Goal: Task Accomplishment & Management: Manage account settings

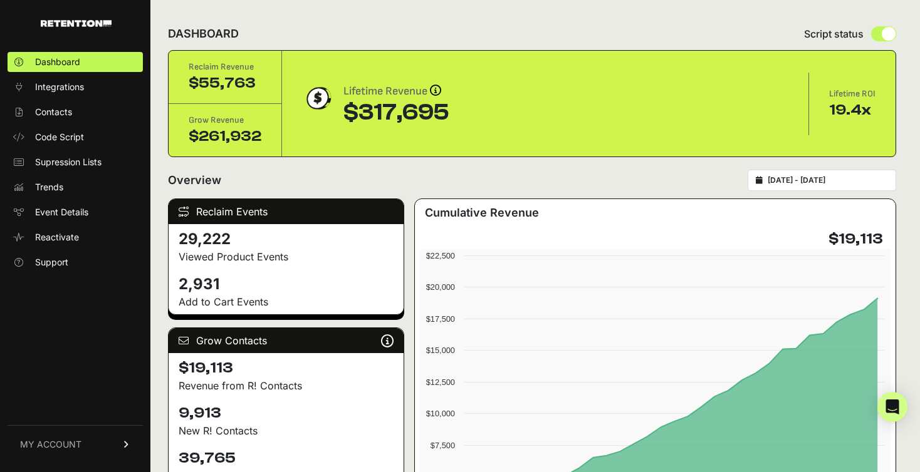
click at [43, 446] on span "MY ACCOUNT" at bounding box center [50, 445] width 61 height 13
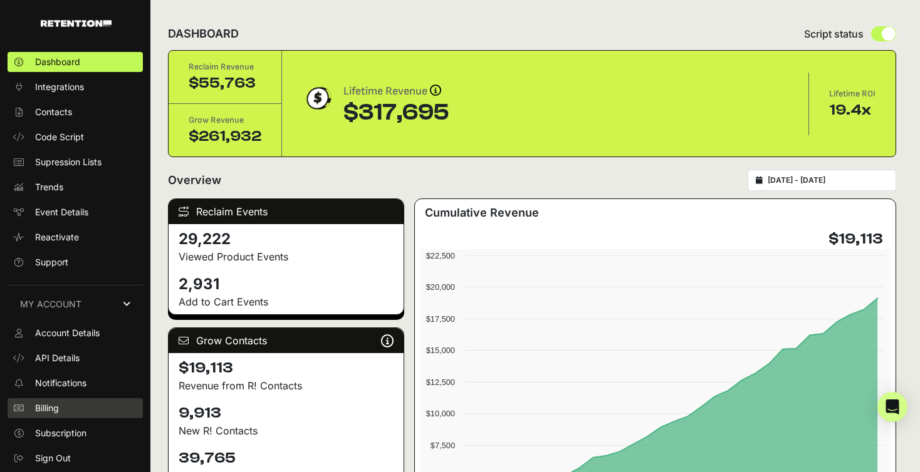
click at [44, 410] on span "Billing" at bounding box center [47, 408] width 24 height 13
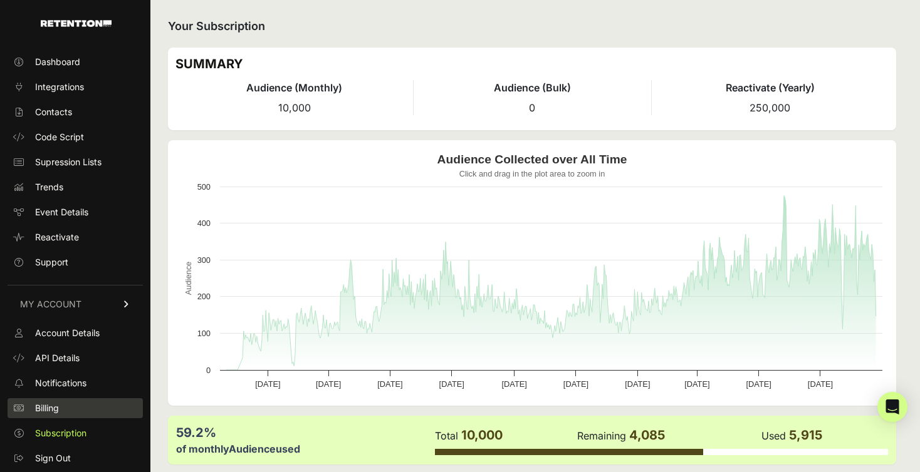
click at [118, 407] on link "Billing" at bounding box center [75, 409] width 135 height 20
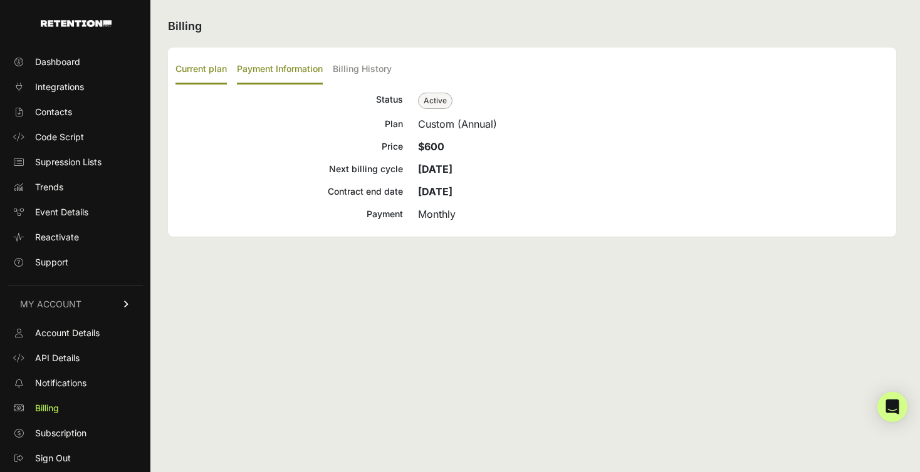
click at [306, 74] on label "Payment Information" at bounding box center [280, 69] width 86 height 29
click at [0, 0] on input "Payment Information" at bounding box center [0, 0] width 0 height 0
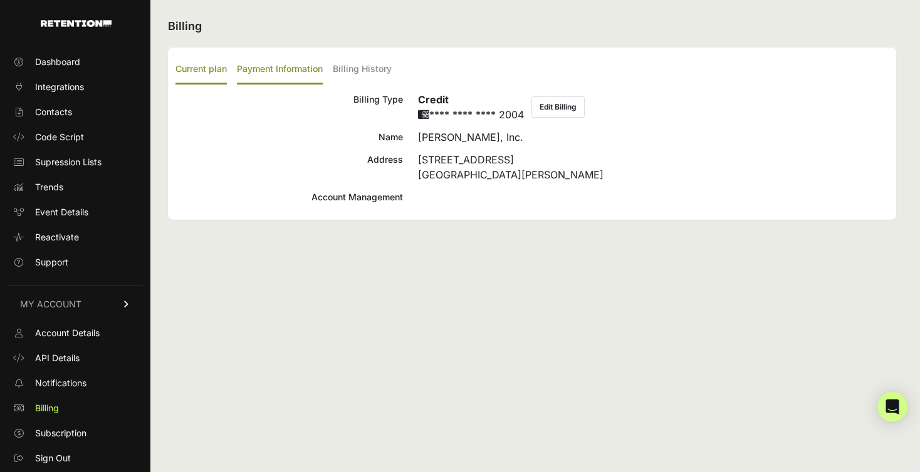
click at [225, 76] on label "Current plan" at bounding box center [200, 69] width 51 height 29
click at [0, 0] on input "Current plan" at bounding box center [0, 0] width 0 height 0
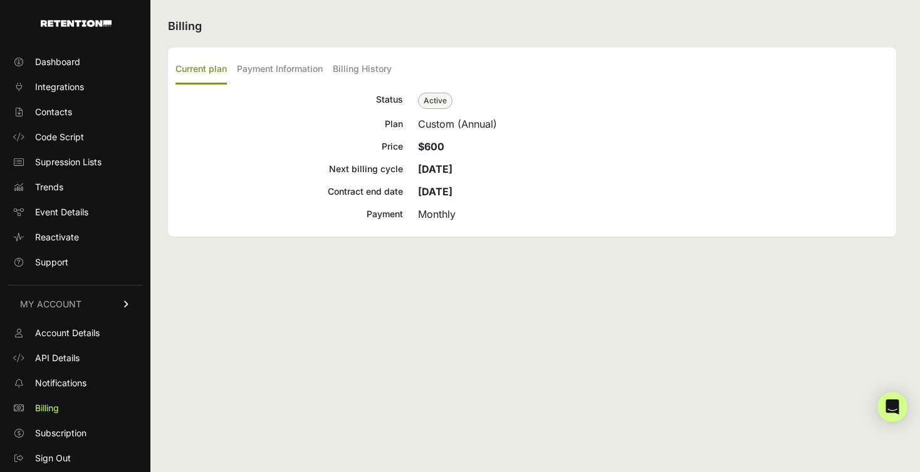
click at [70, 273] on div "Dashboard Integrations Contacts Code Script Supression Lists Trends Event Detai…" at bounding box center [75, 255] width 150 height 432
click at [64, 263] on span "Support" at bounding box center [51, 262] width 33 height 13
